Goal: Task Accomplishment & Management: Complete application form

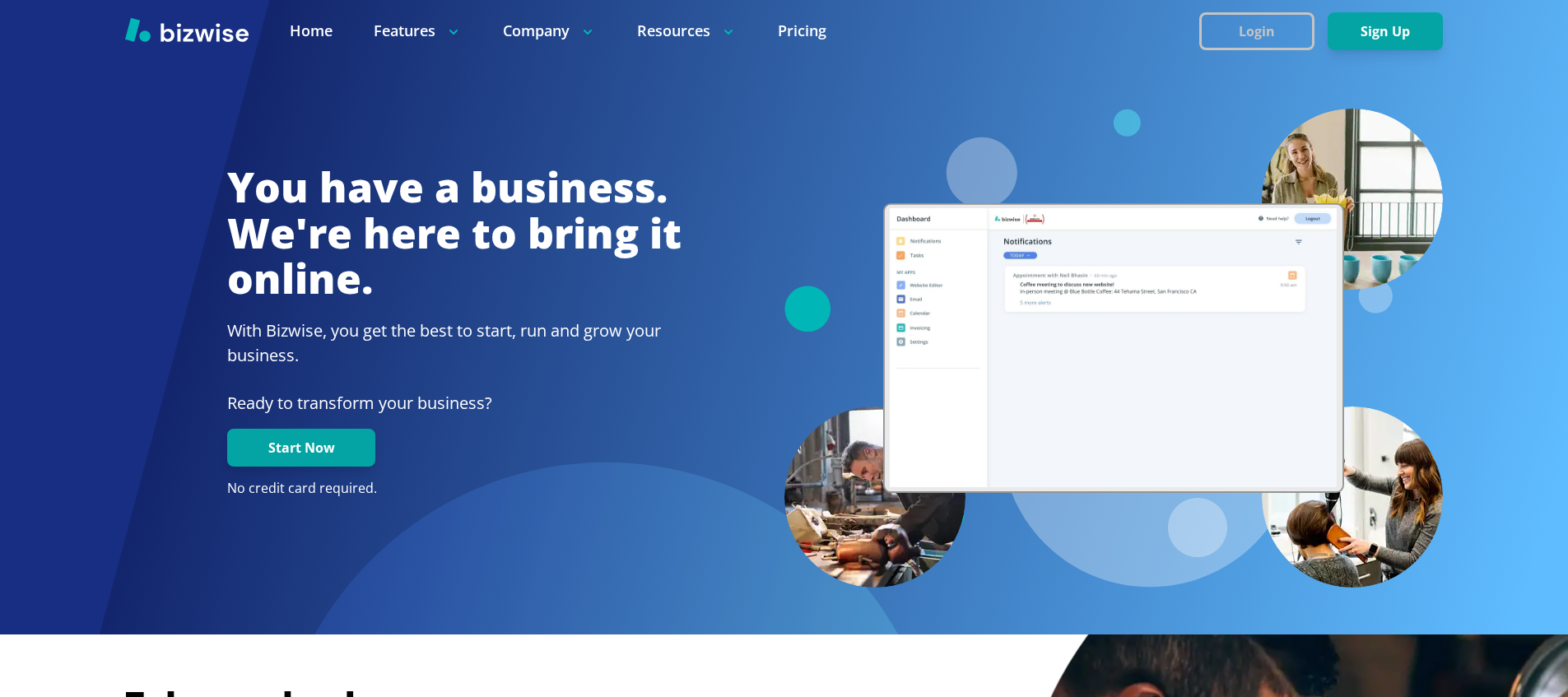
click at [1224, 37] on button "Login" at bounding box center [1257, 31] width 116 height 38
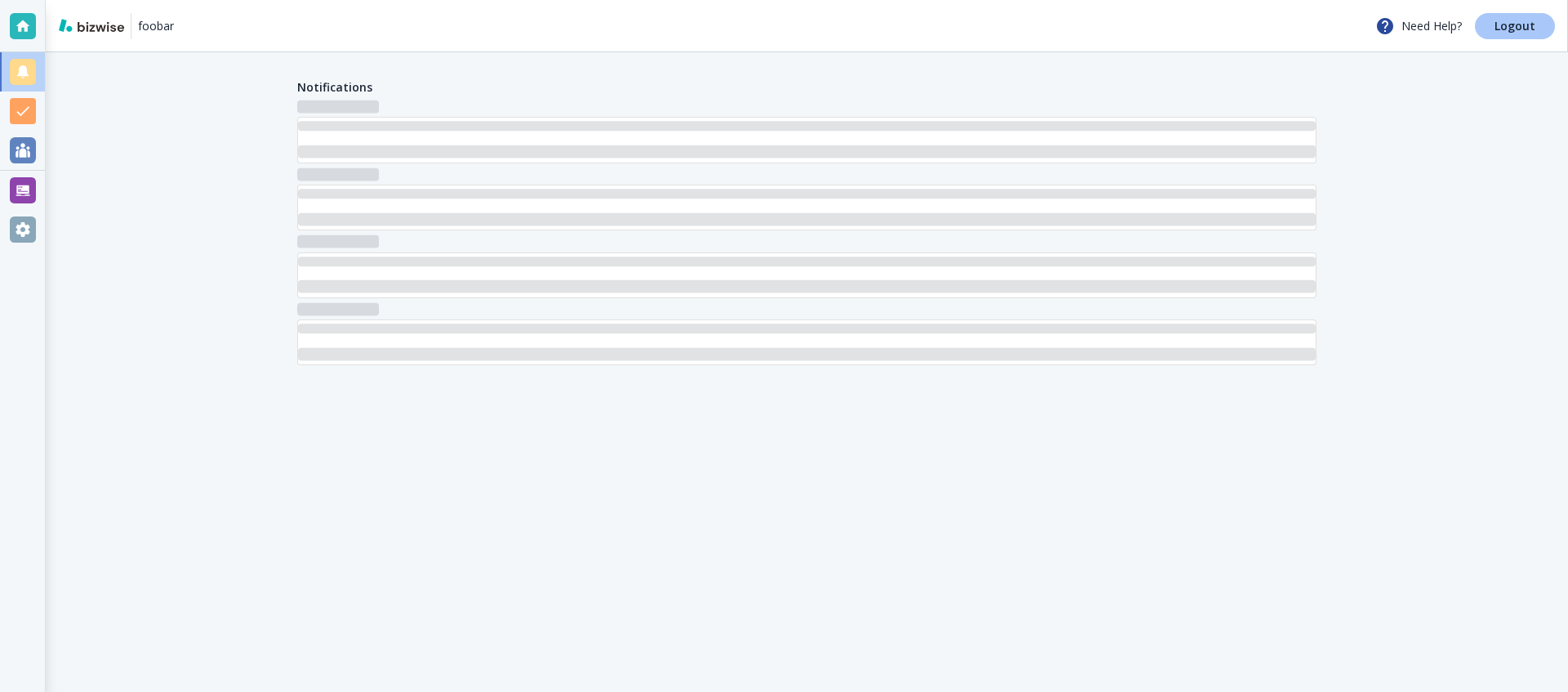
click at [1498, 28] on p "Logout" at bounding box center [1516, 26] width 41 height 11
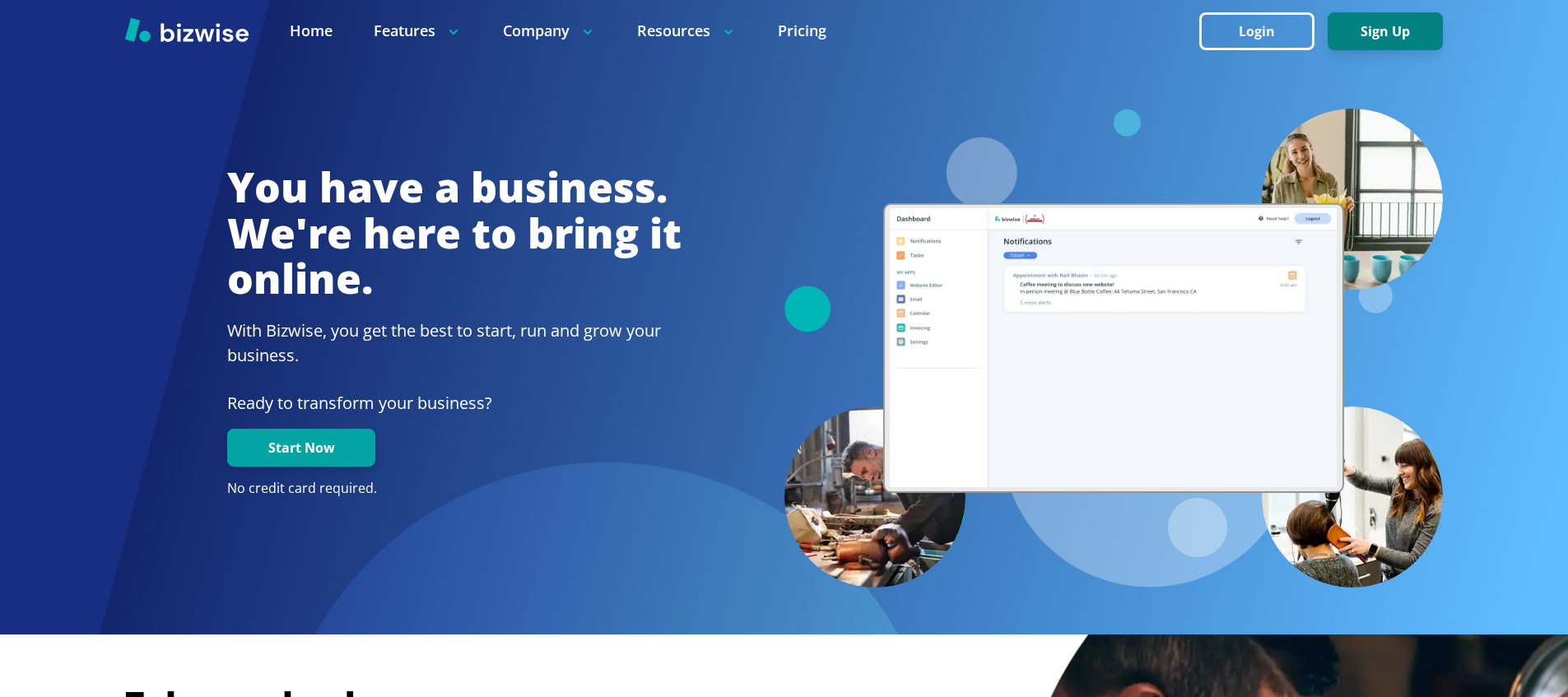
click at [1385, 27] on button "Sign Up" at bounding box center [1385, 31] width 116 height 38
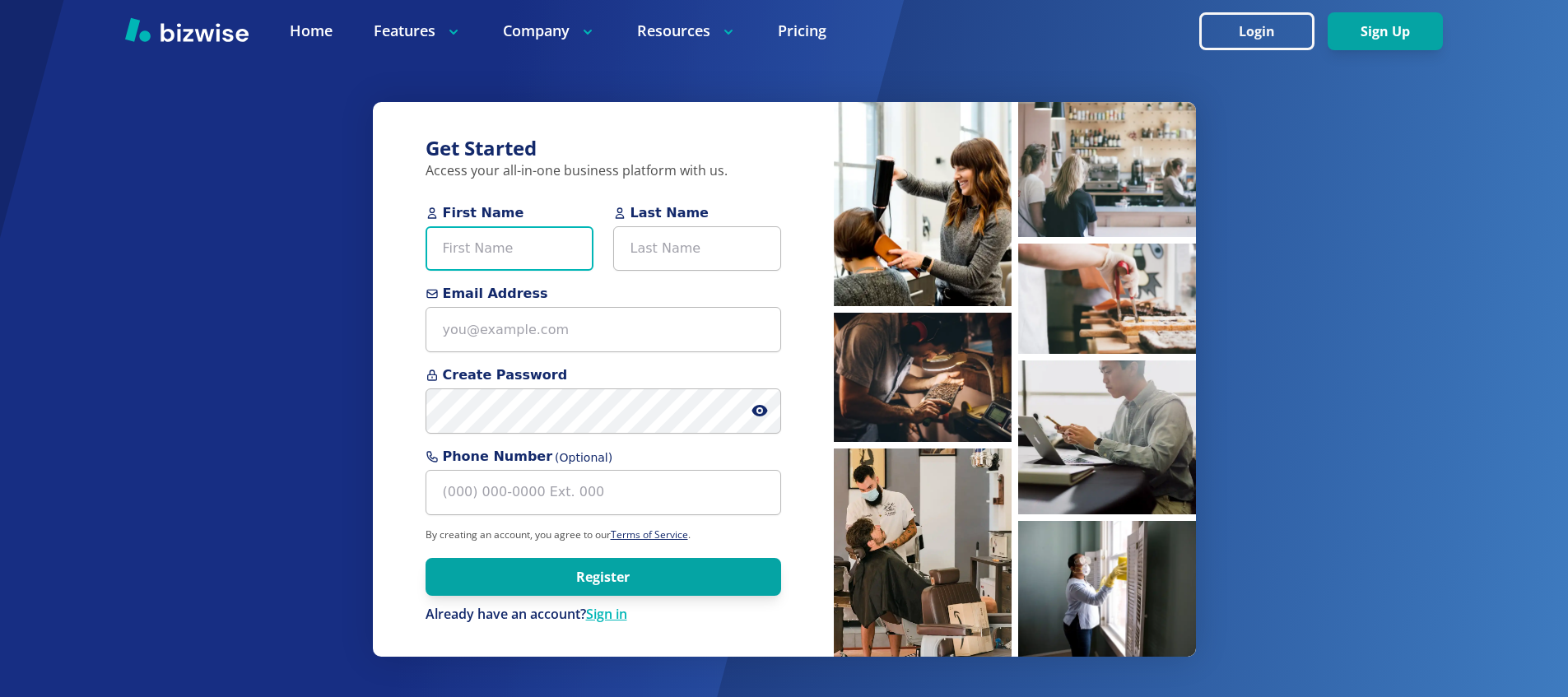
click at [546, 245] on input "First Name" at bounding box center [509, 249] width 168 height 45
type input "test"
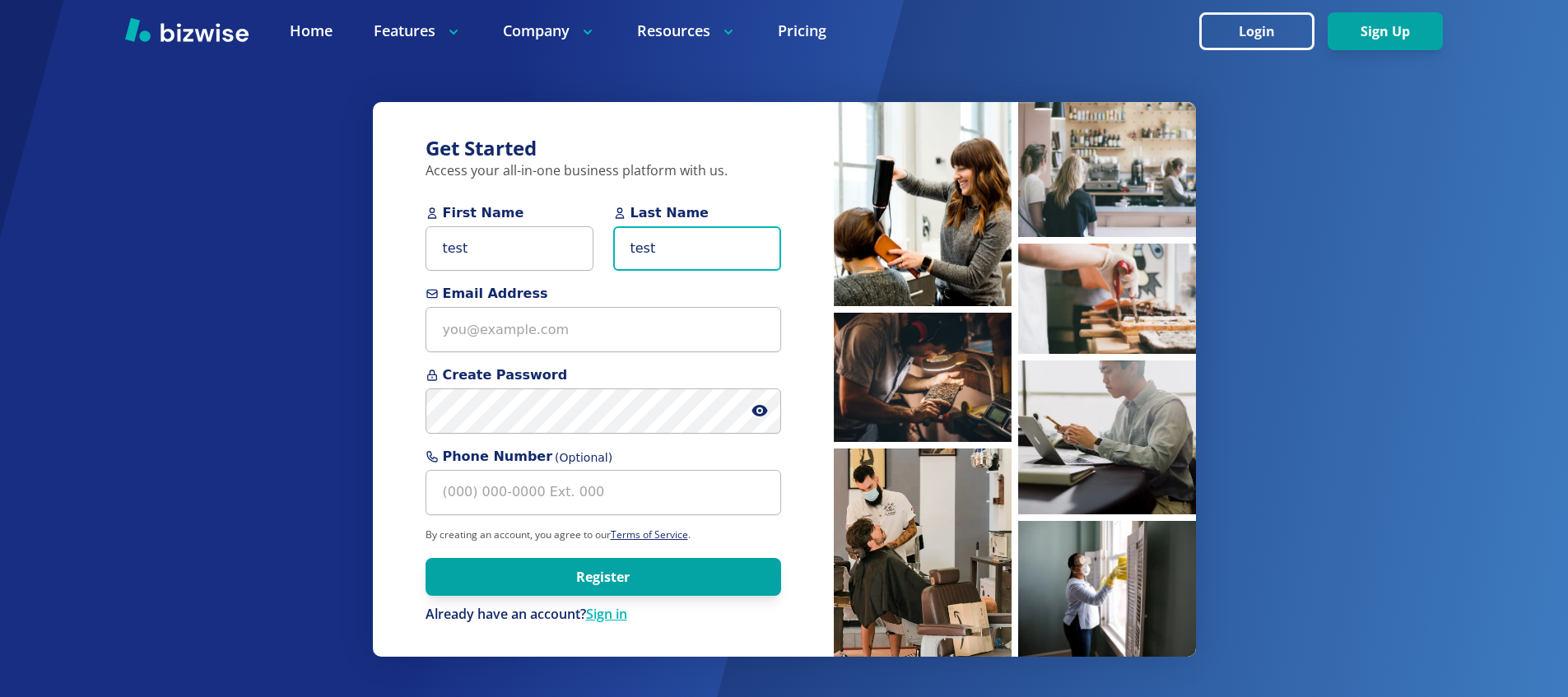
type input "test"
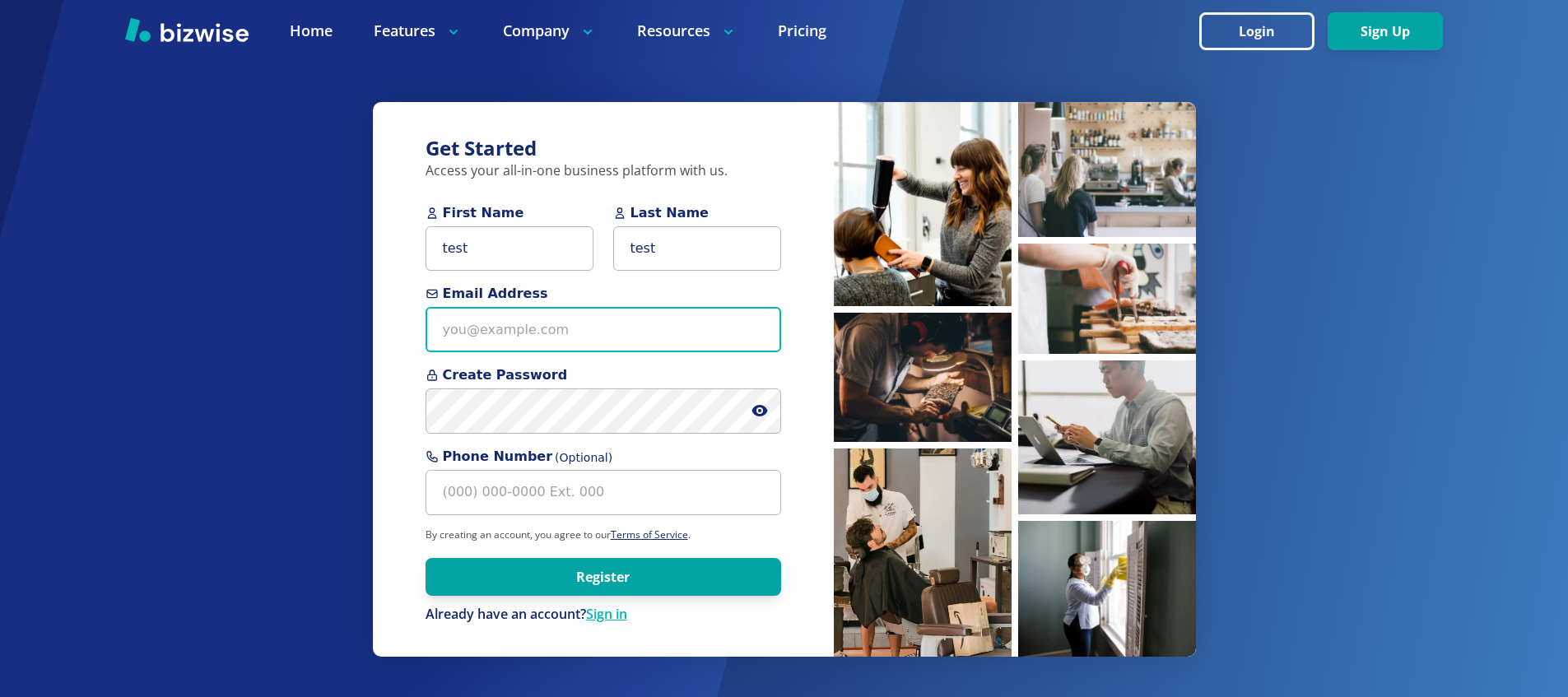
click at [493, 321] on input "Email Address" at bounding box center [603, 330] width 356 height 45
type input "marie+email@bizwise.com"
click at [535, 316] on input "marie+email@bizwise.com" at bounding box center [603, 330] width 356 height 45
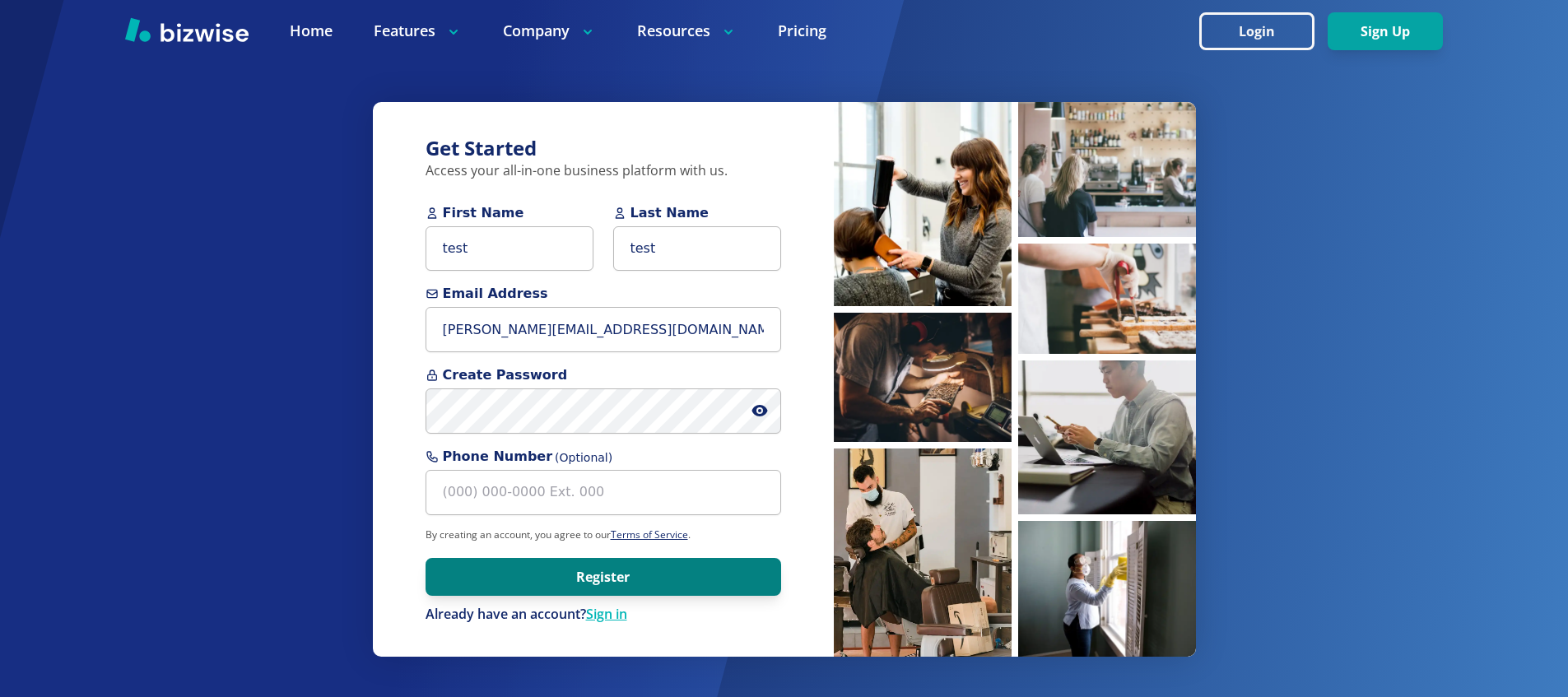
click at [590, 572] on button "Register" at bounding box center [603, 577] width 356 height 38
